Goal: Ask a question: Seek information or help from site administrators or community

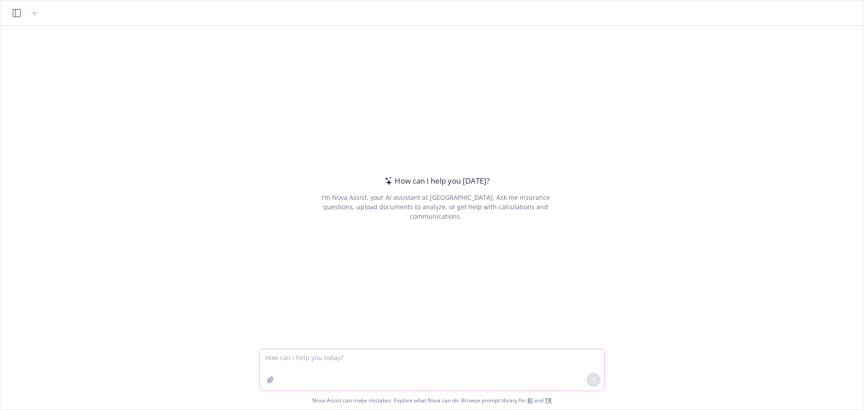
click at [384, 371] on textarea at bounding box center [432, 369] width 345 height 41
type textarea "What is the name of Blue Shield of [US_STATE]'s vision network"
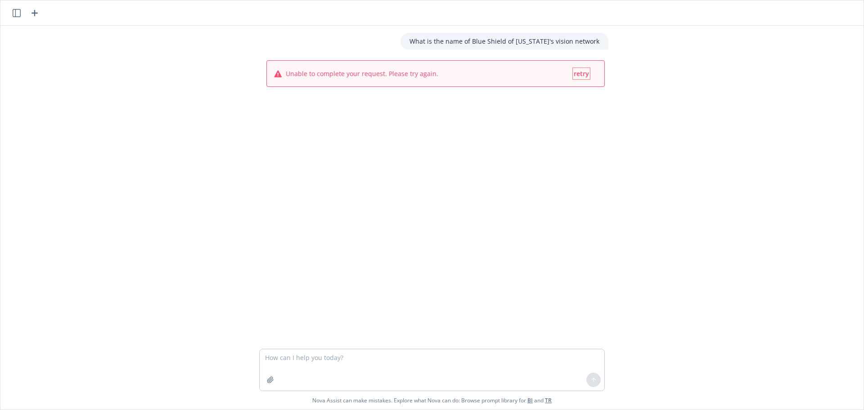
click at [578, 75] on span "retry" at bounding box center [581, 73] width 15 height 9
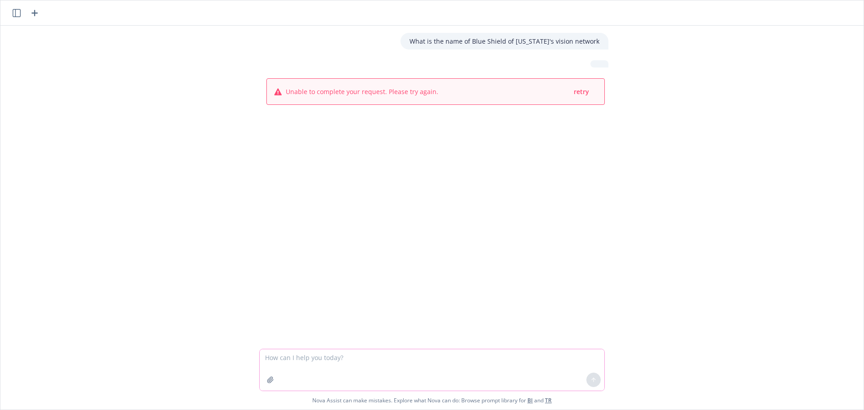
click at [345, 371] on textarea at bounding box center [432, 369] width 345 height 41
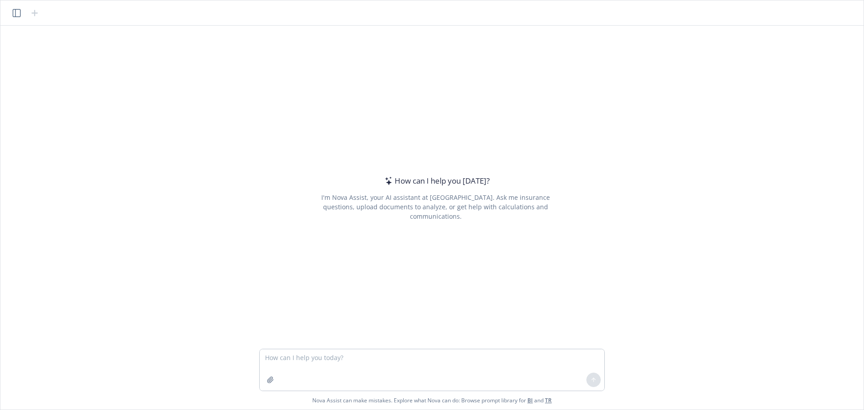
click at [380, 366] on textarea at bounding box center [432, 369] width 345 height 41
type textarea "What is the name of Blue Shield of California's vision network?"
click at [373, 362] on textarea at bounding box center [432, 369] width 345 height 41
type textarea "Hi"
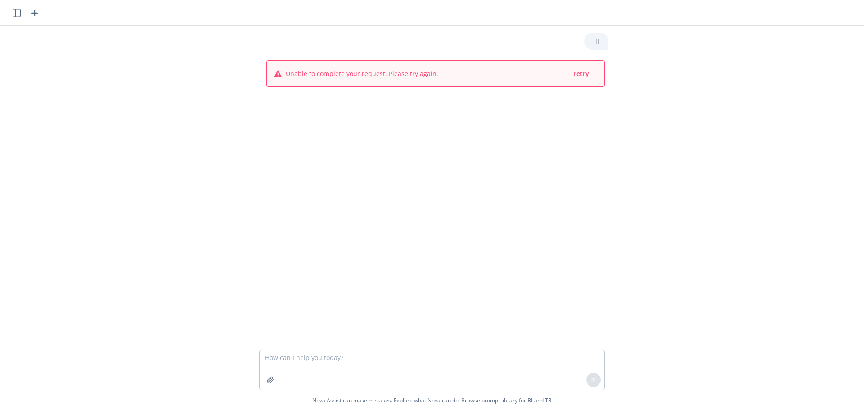
click at [371, 70] on span "Unable to complete your request. Please try again." at bounding box center [362, 73] width 153 height 9
click at [331, 373] on textarea at bounding box center [432, 369] width 345 height 41
click at [581, 74] on span "retry" at bounding box center [581, 73] width 15 height 9
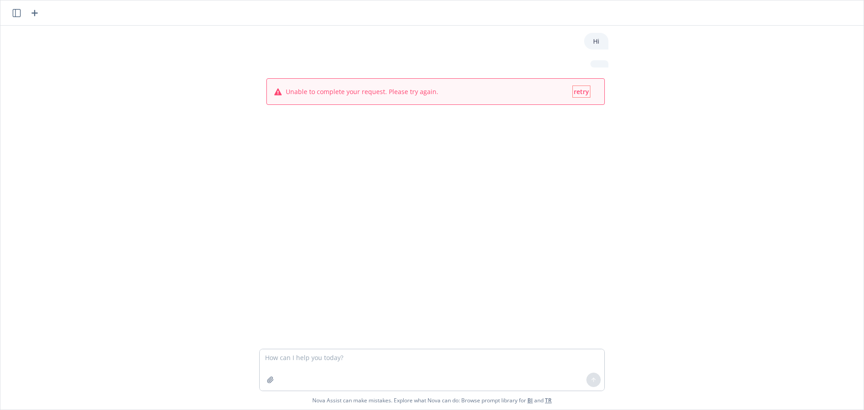
click at [577, 92] on span "retry" at bounding box center [581, 91] width 15 height 9
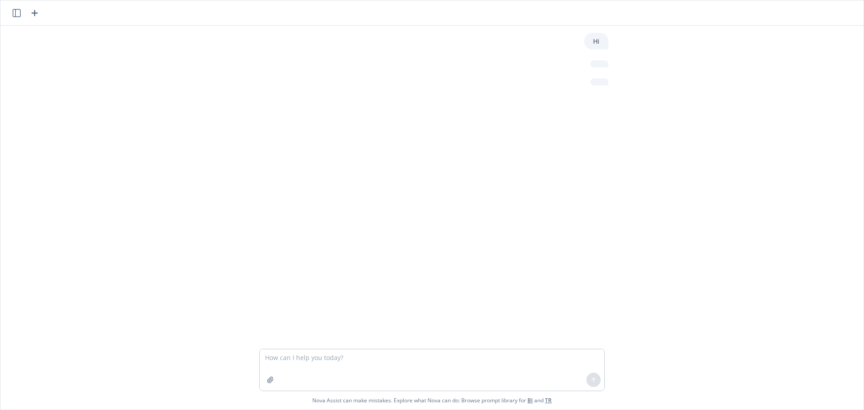
click at [578, 111] on span "retry" at bounding box center [581, 109] width 15 height 9
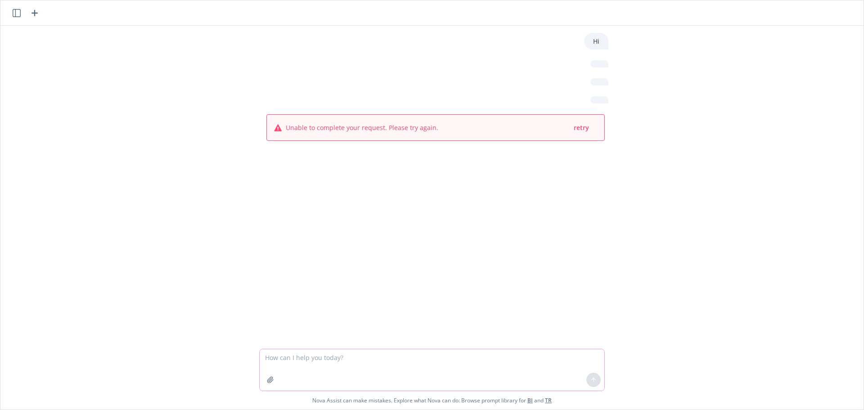
click at [474, 379] on textarea at bounding box center [432, 369] width 345 height 41
type textarea "Why arent you working"
click at [591, 382] on icon at bounding box center [594, 380] width 6 height 6
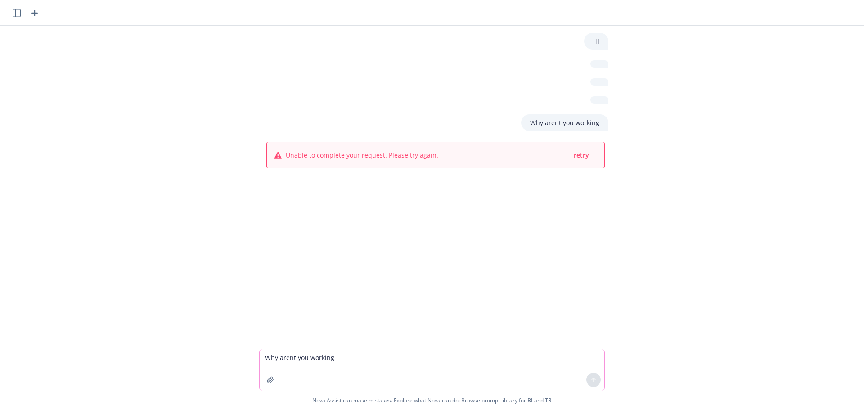
click at [528, 369] on textarea "Why arent you working" at bounding box center [432, 369] width 345 height 41
